Goal: Task Accomplishment & Management: Manage account settings

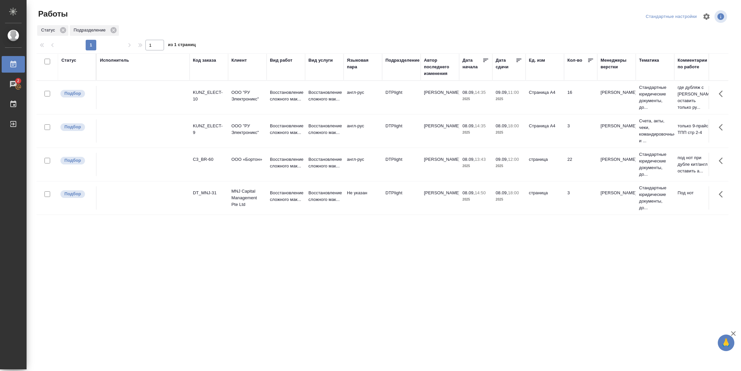
click at [520, 59] on icon at bounding box center [518, 60] width 5 height 3
click at [543, 106] on td "страница" at bounding box center [544, 97] width 38 height 23
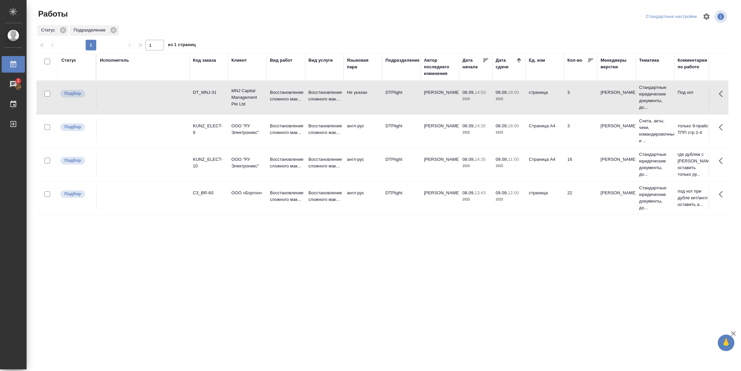
click at [543, 106] on td "страница" at bounding box center [544, 97] width 38 height 23
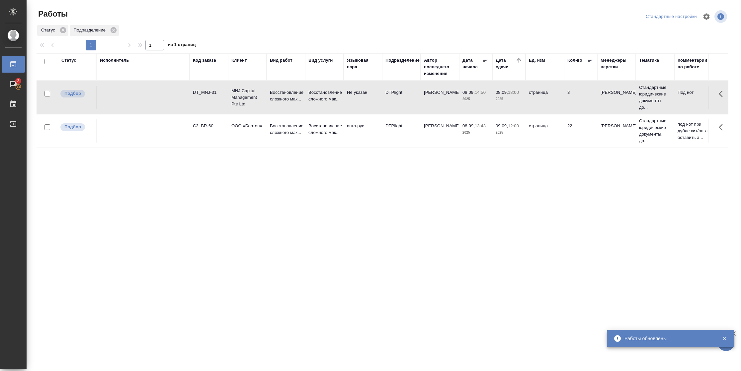
click at [65, 62] on div "Статус" at bounding box center [68, 60] width 15 height 7
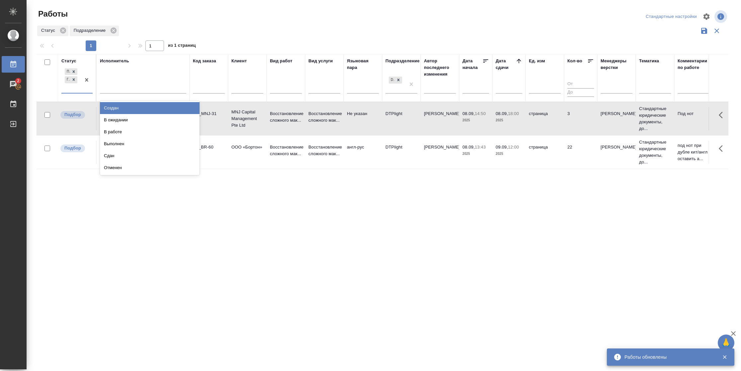
click at [85, 93] on div "Подбор Готов к работе" at bounding box center [76, 80] width 31 height 27
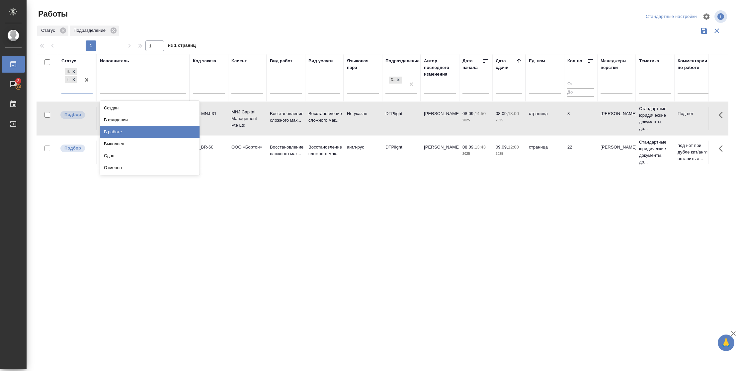
click at [120, 129] on div "В работе" at bounding box center [150, 132] width 100 height 12
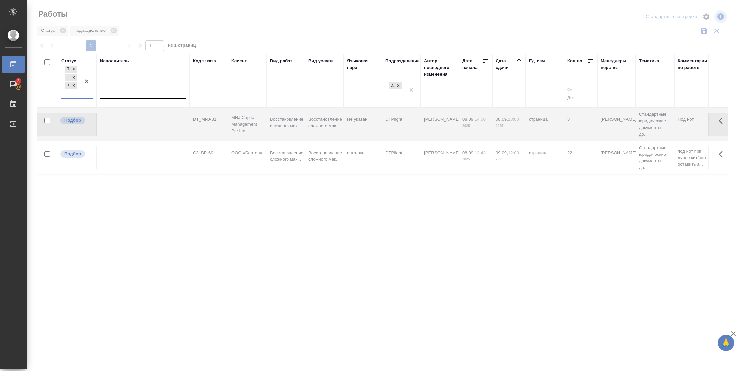
click at [132, 93] on div at bounding box center [143, 93] width 86 height 10
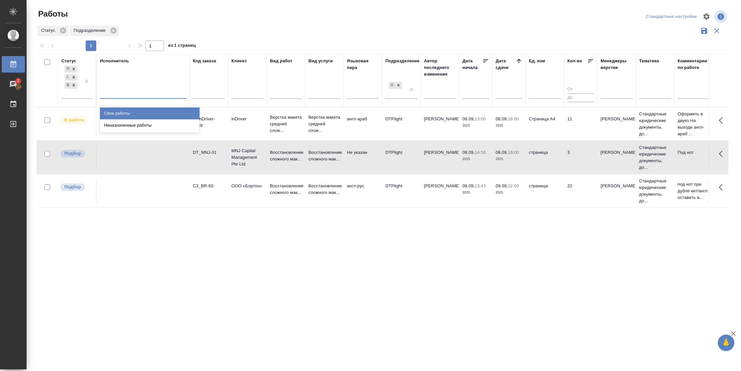
click at [135, 112] on div "Свои работы" at bounding box center [150, 114] width 100 height 12
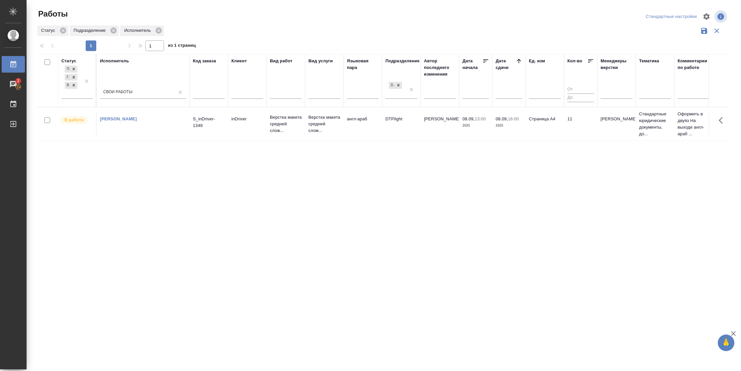
click at [537, 126] on td "Страница А4" at bounding box center [544, 124] width 38 height 23
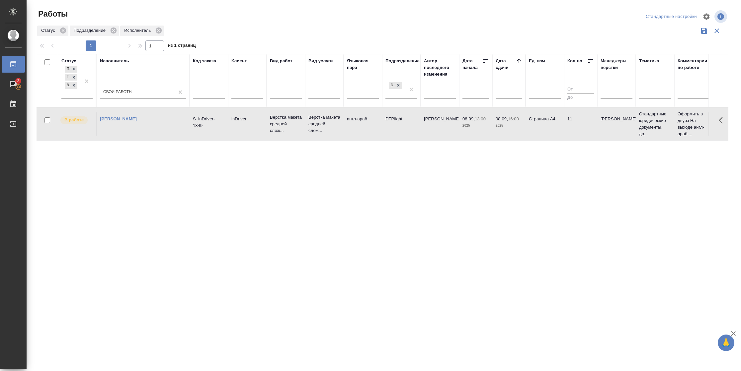
click at [537, 126] on td "Страница А4" at bounding box center [544, 124] width 38 height 23
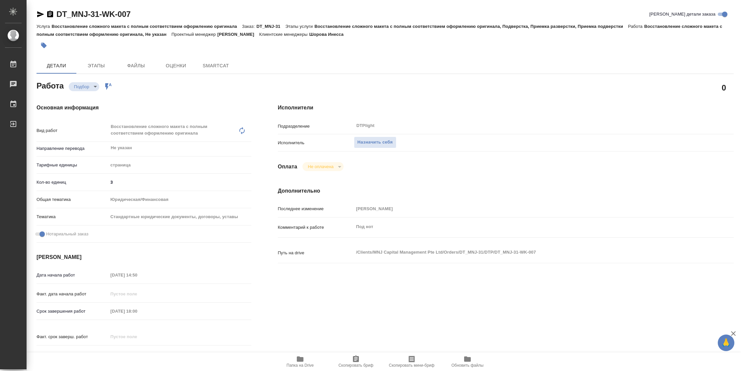
type textarea "x"
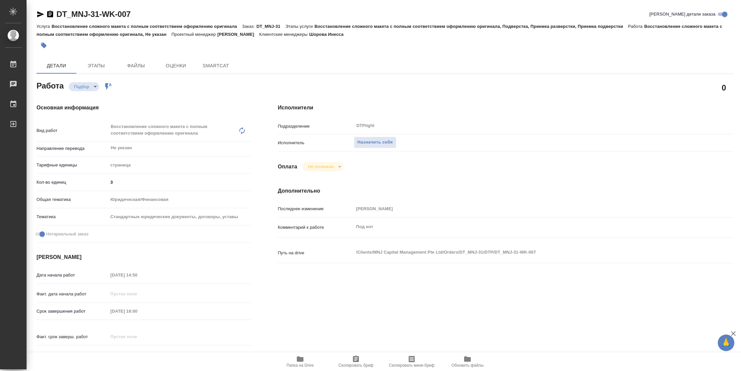
type textarea "x"
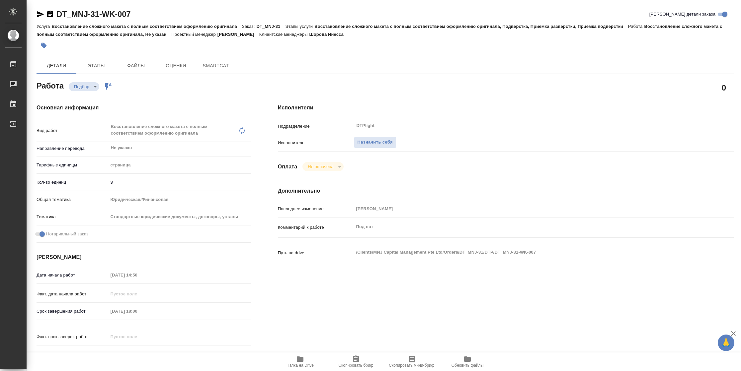
type textarea "x"
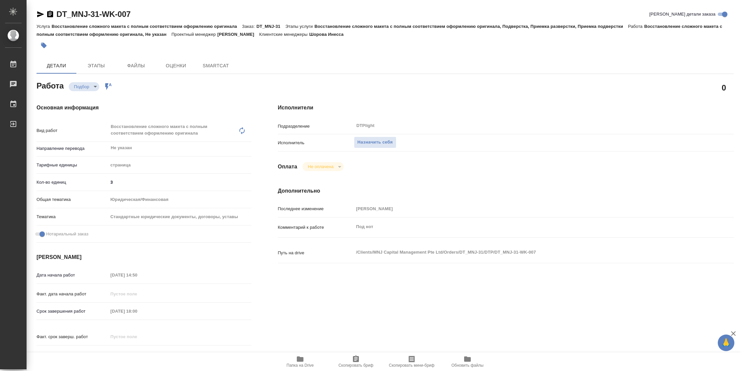
type textarea "x"
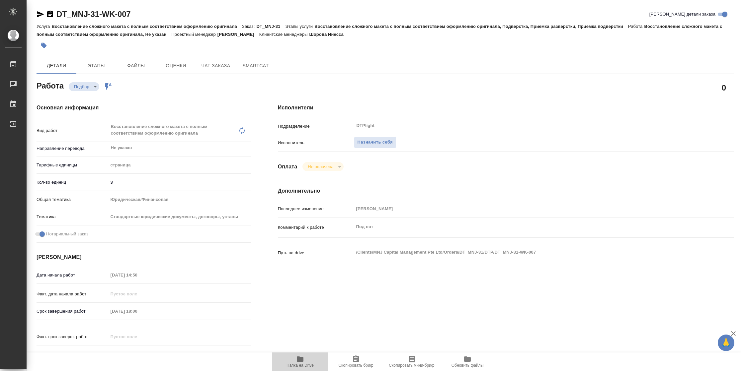
click at [295, 365] on span "Папка на Drive" at bounding box center [299, 365] width 27 height 5
type textarea "x"
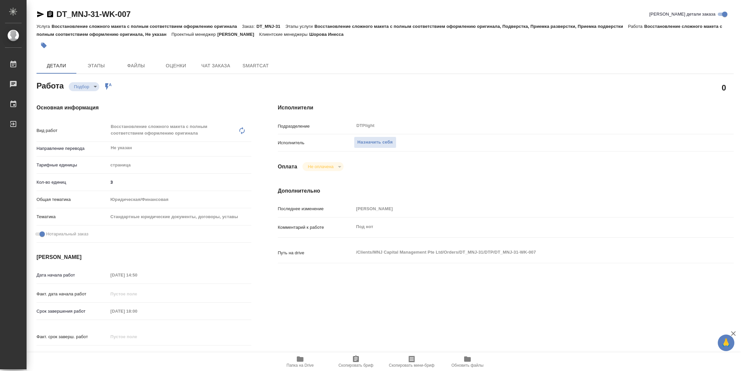
type textarea "x"
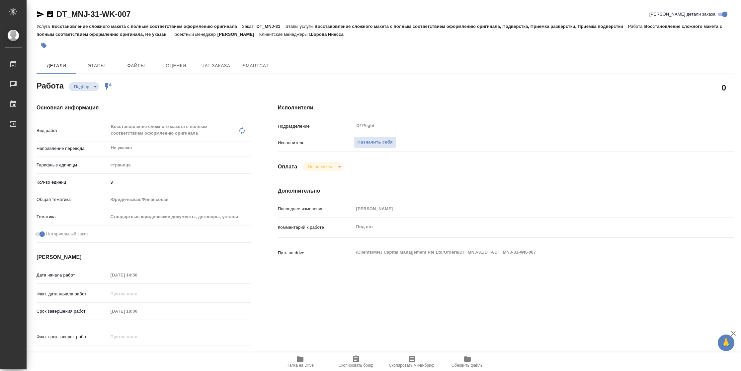
type textarea "x"
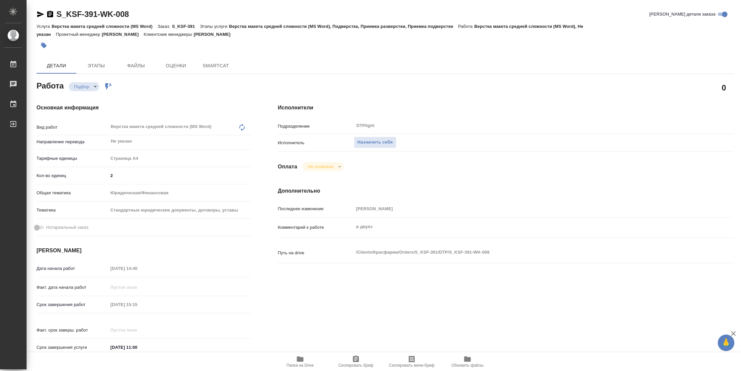
type textarea "x"
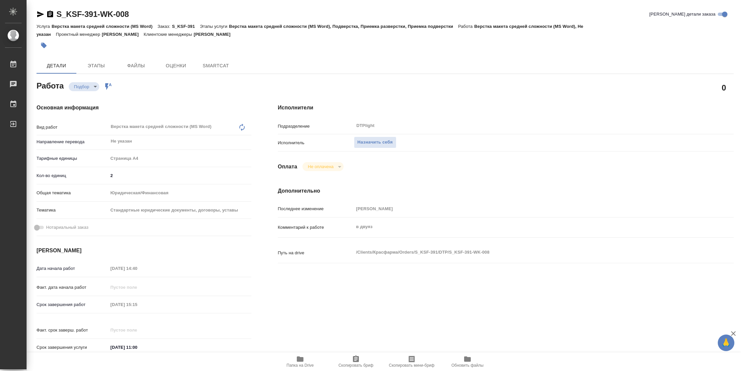
type textarea "x"
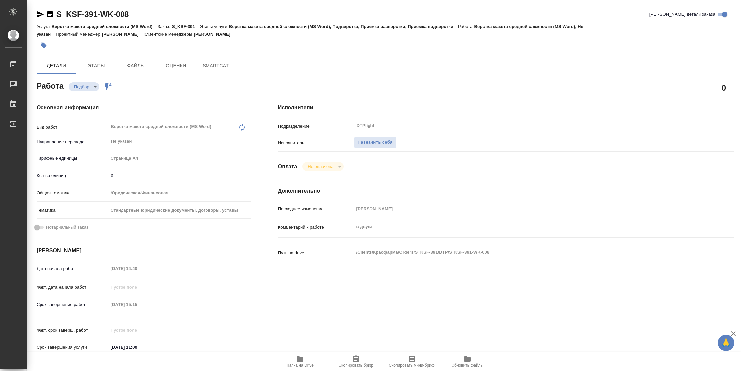
type textarea "x"
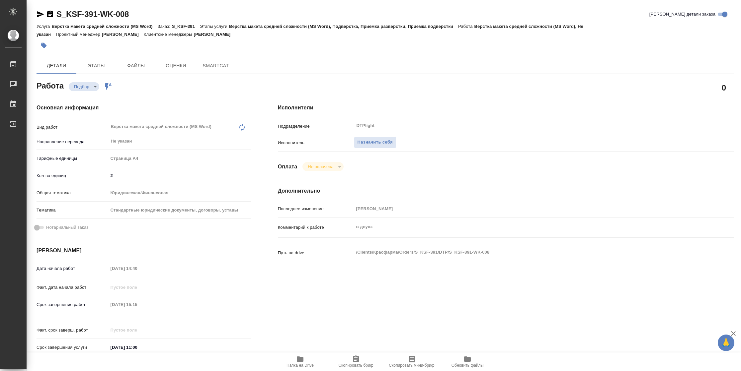
type textarea "x"
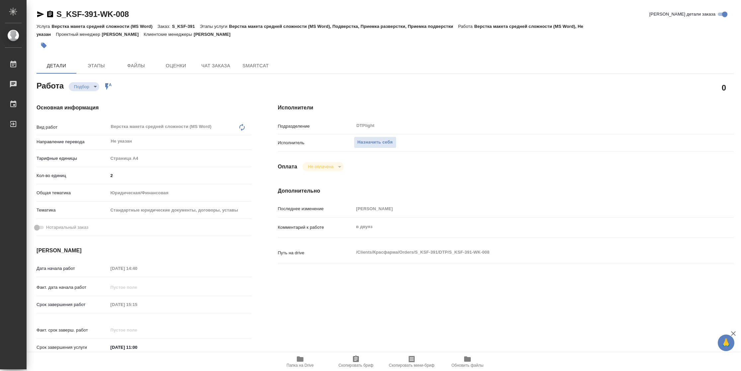
type textarea "x"
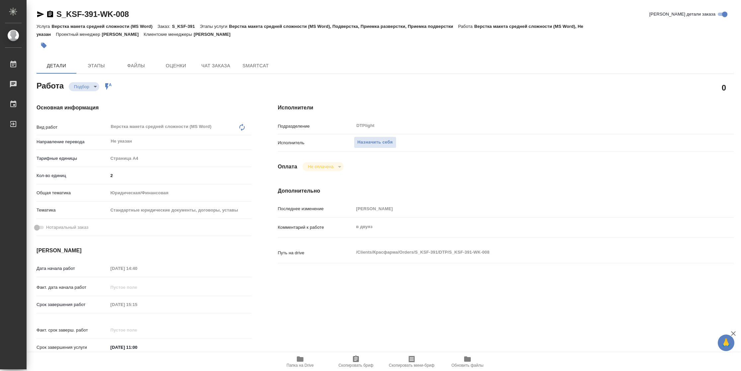
type textarea "x"
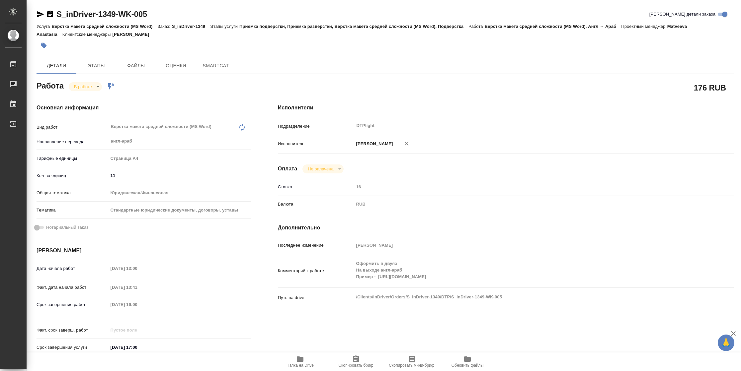
type textarea "x"
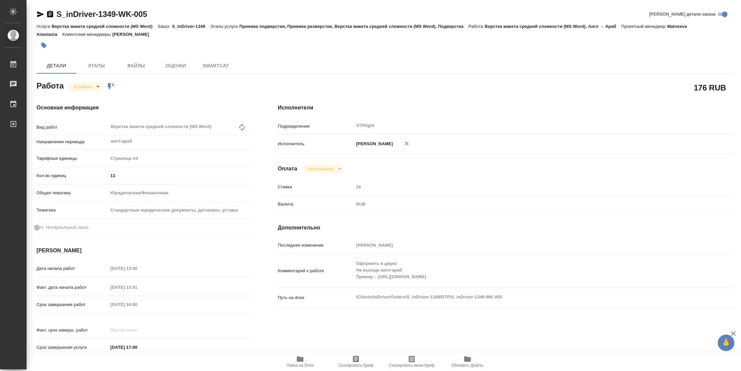
type textarea "x"
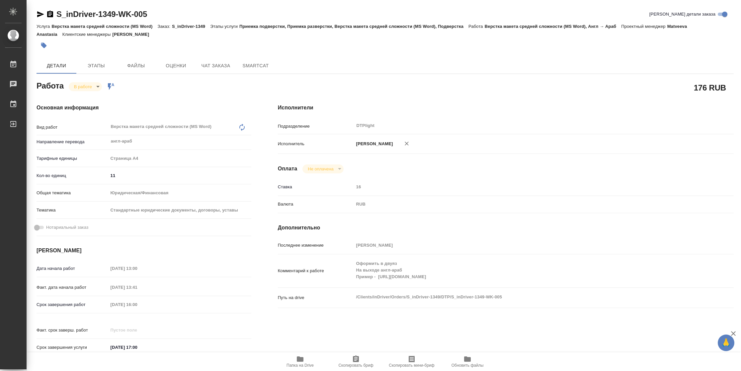
type textarea "x"
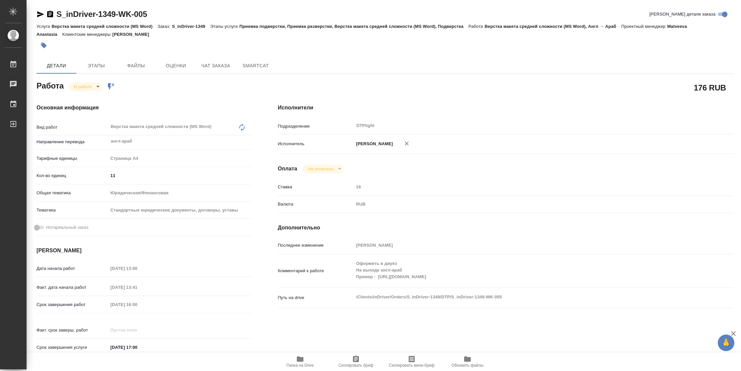
type textarea "x"
